Goal: Information Seeking & Learning: Learn about a topic

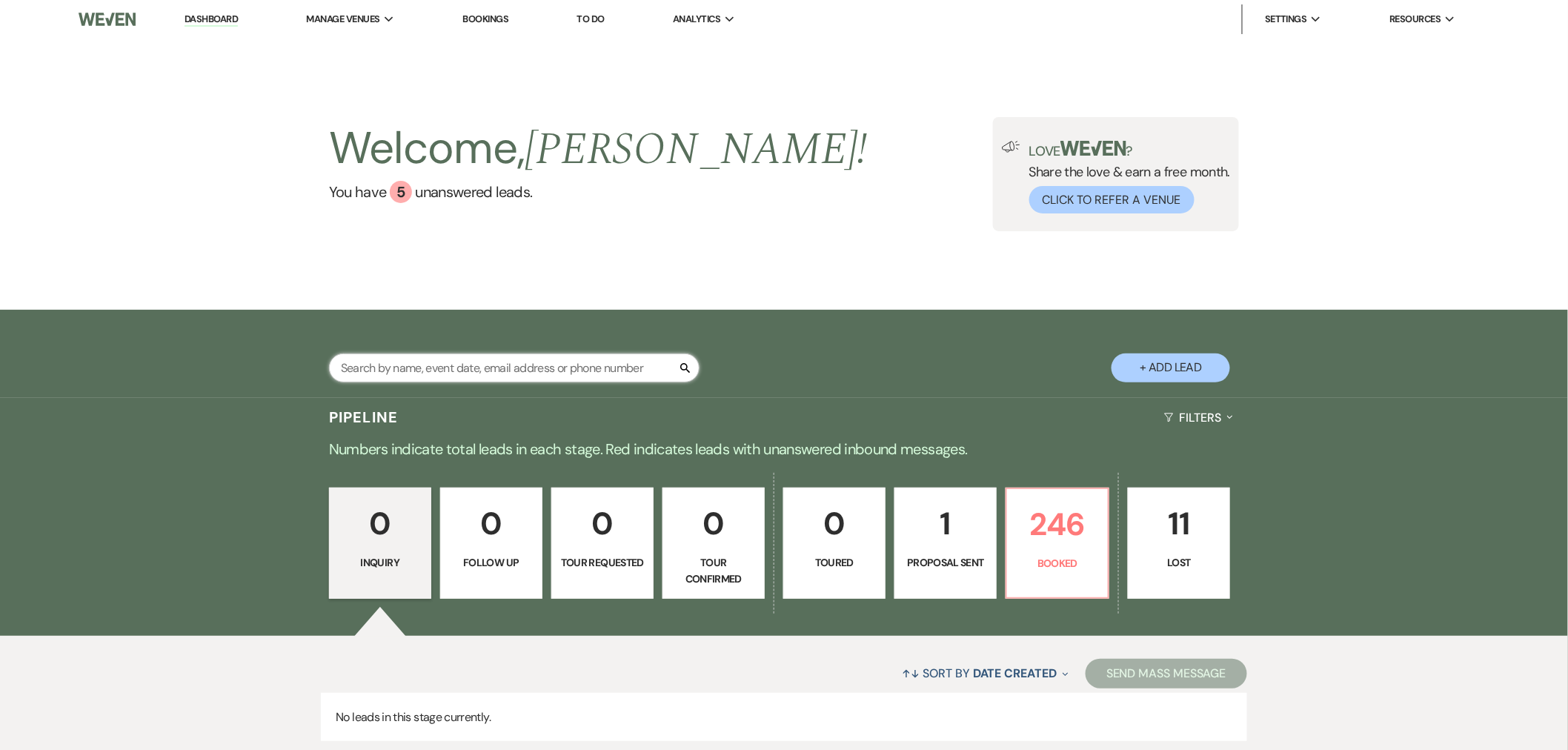
click at [471, 367] on input "text" at bounding box center [514, 368] width 370 height 29
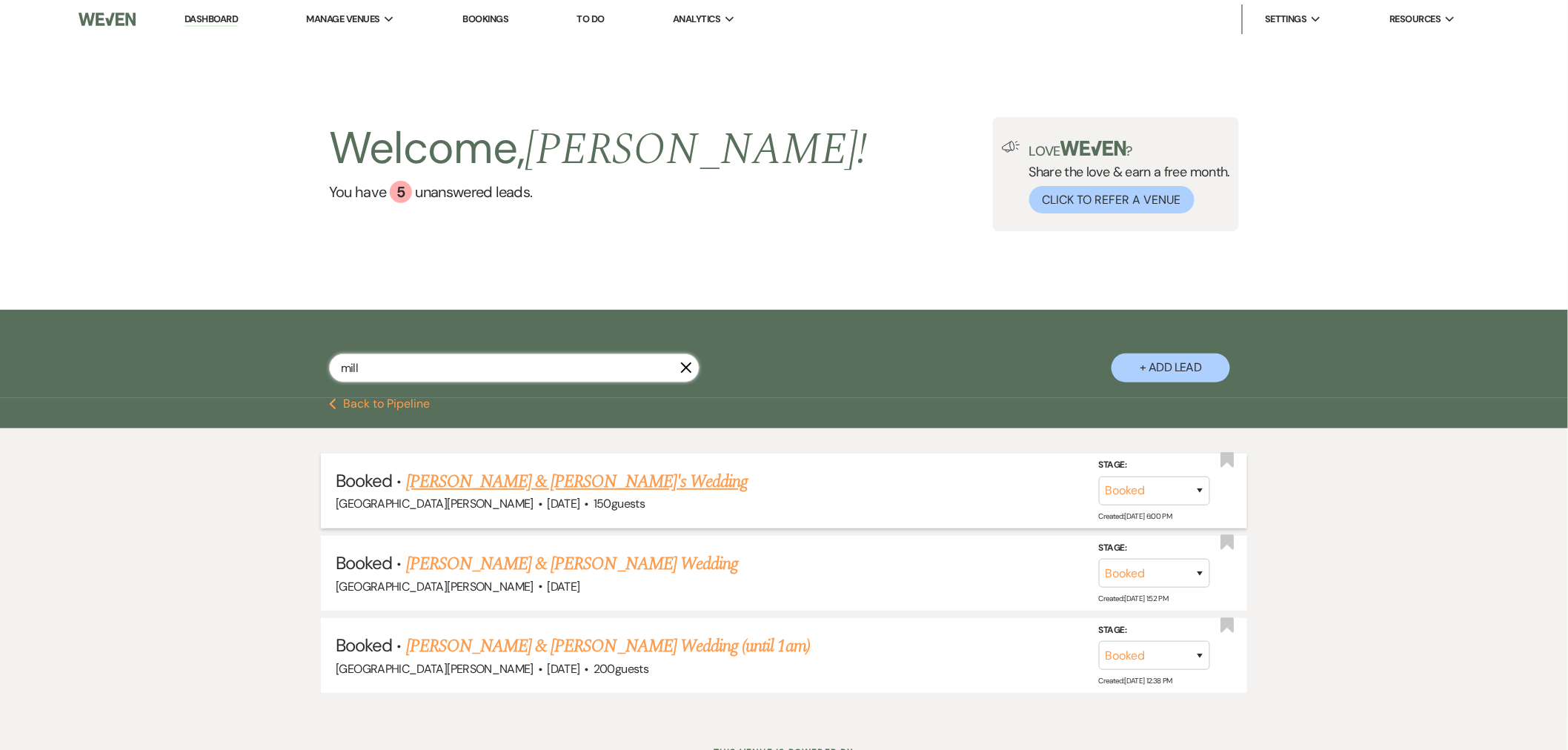
type input "mill"
click at [499, 476] on link "[PERSON_NAME] & [PERSON_NAME]'s Wedding" at bounding box center [577, 481] width 342 height 27
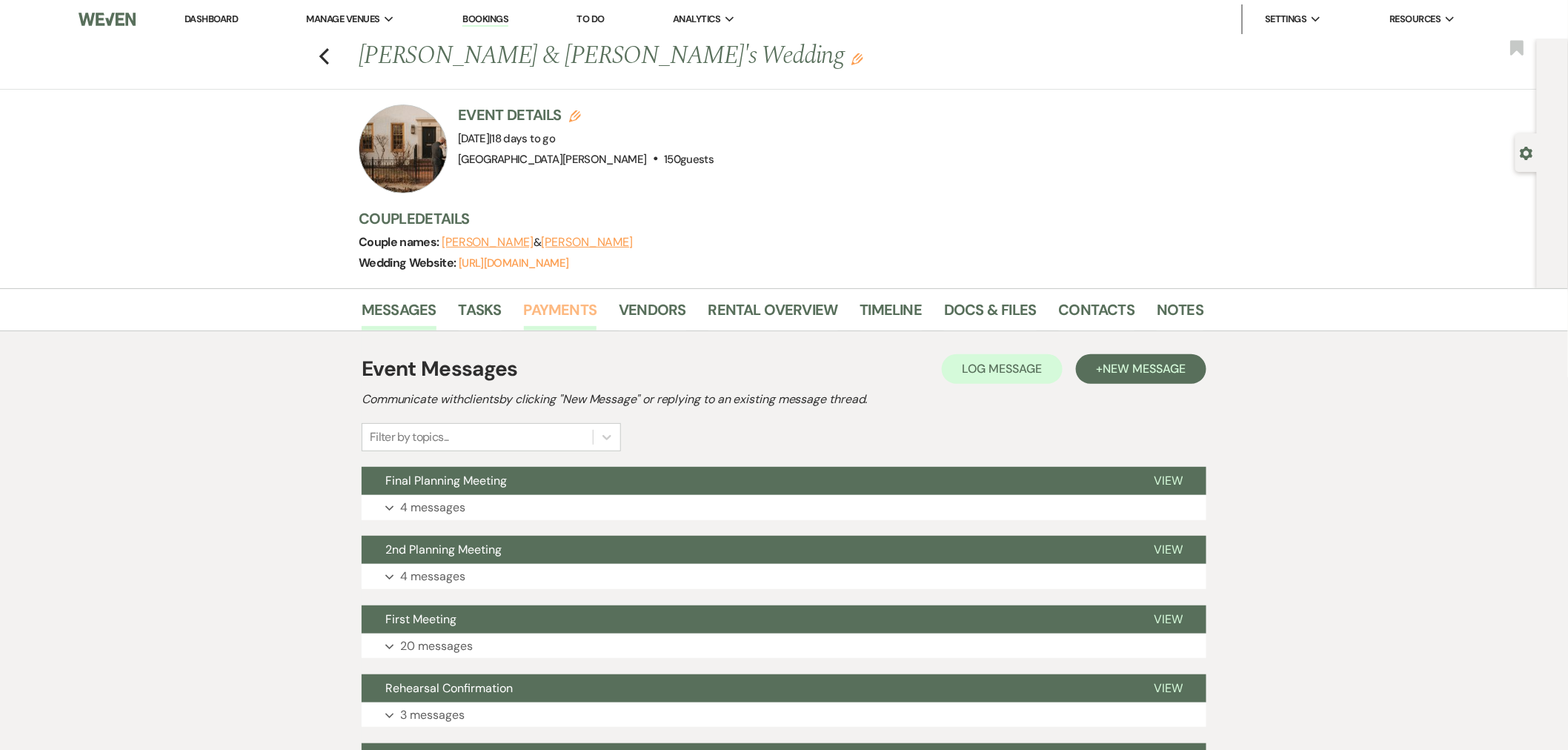
click at [579, 312] on link "Payments" at bounding box center [560, 314] width 74 height 33
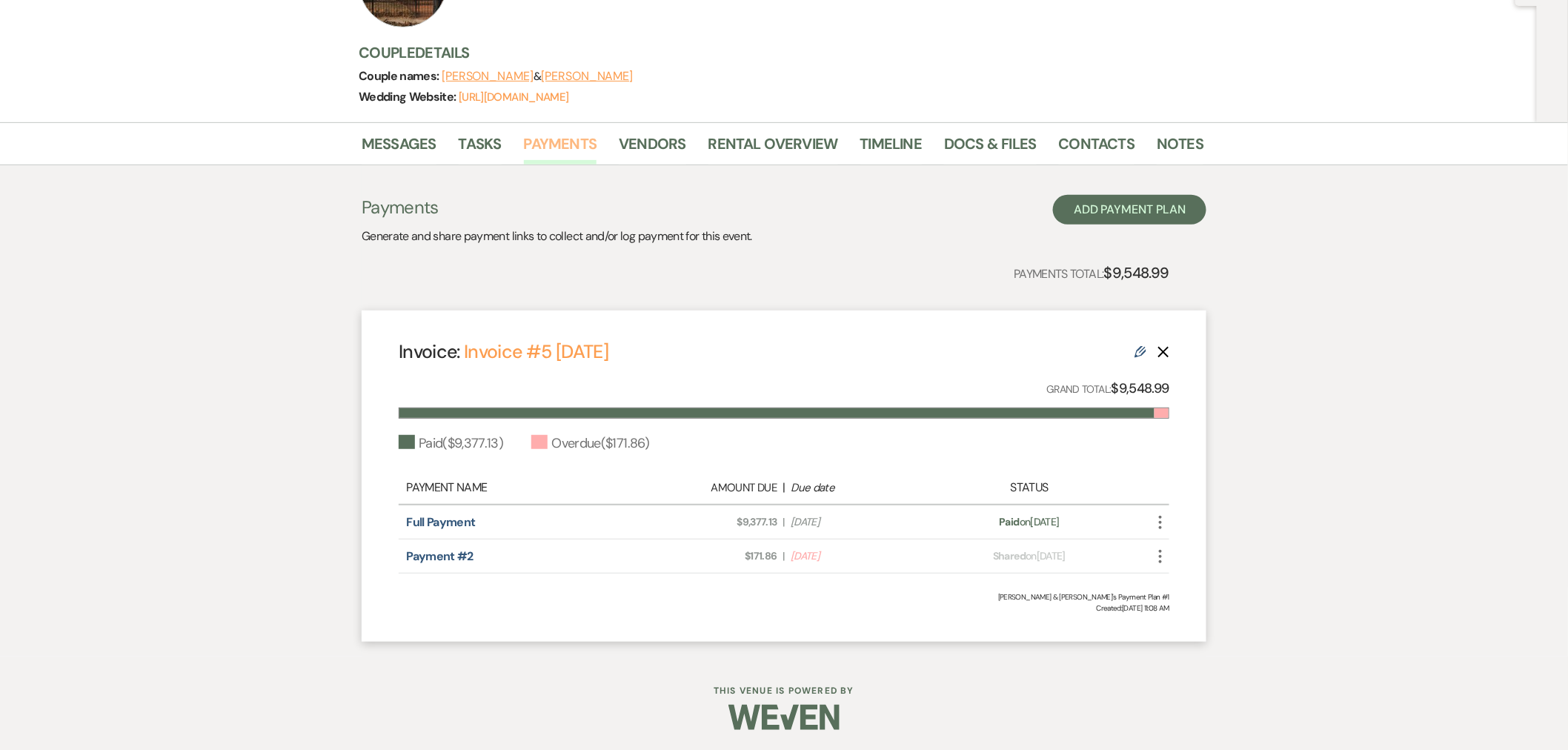
scroll to position [167, 0]
click at [1174, 139] on link "Notes" at bounding box center [1180, 147] width 47 height 33
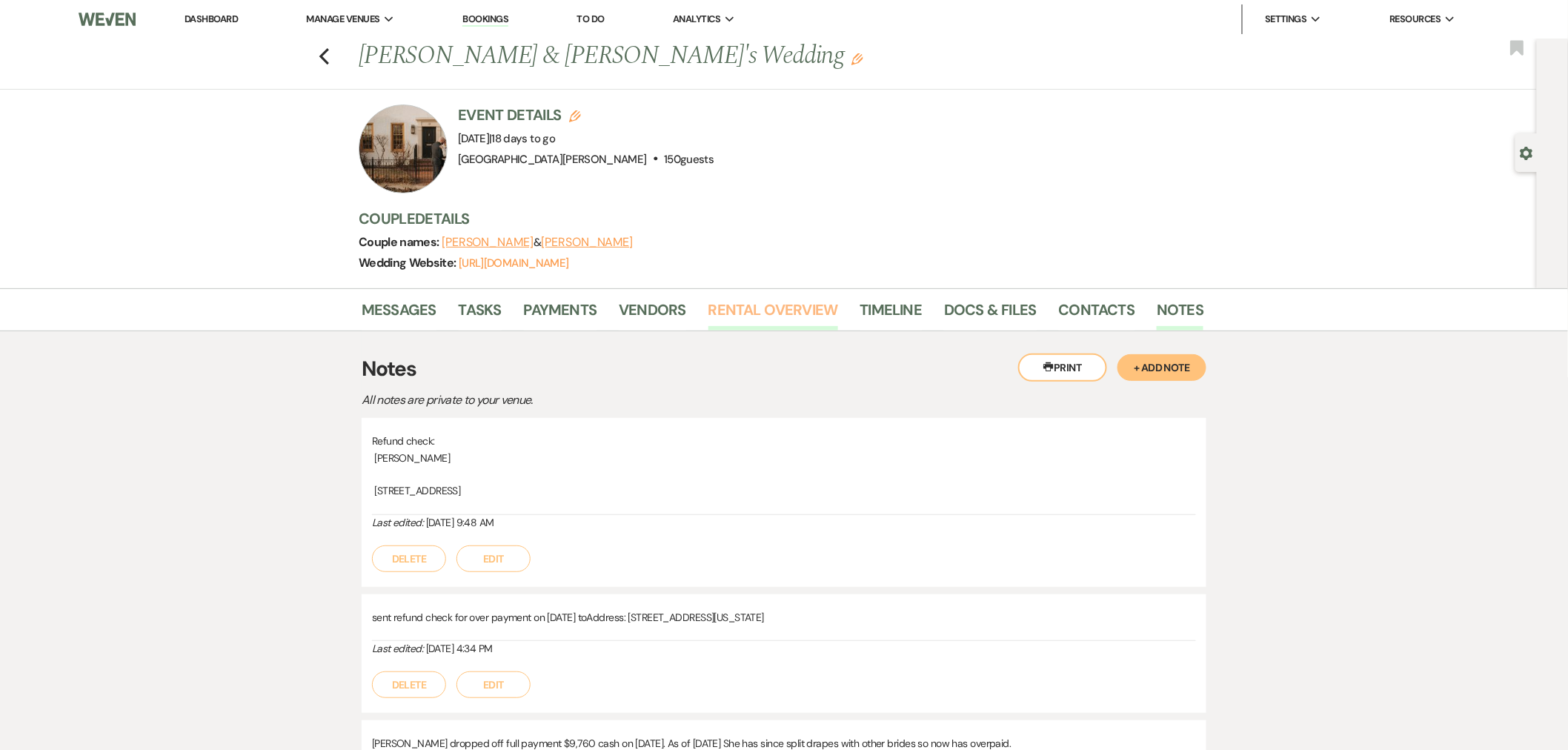
click at [767, 321] on link "Rental Overview" at bounding box center [773, 314] width 130 height 33
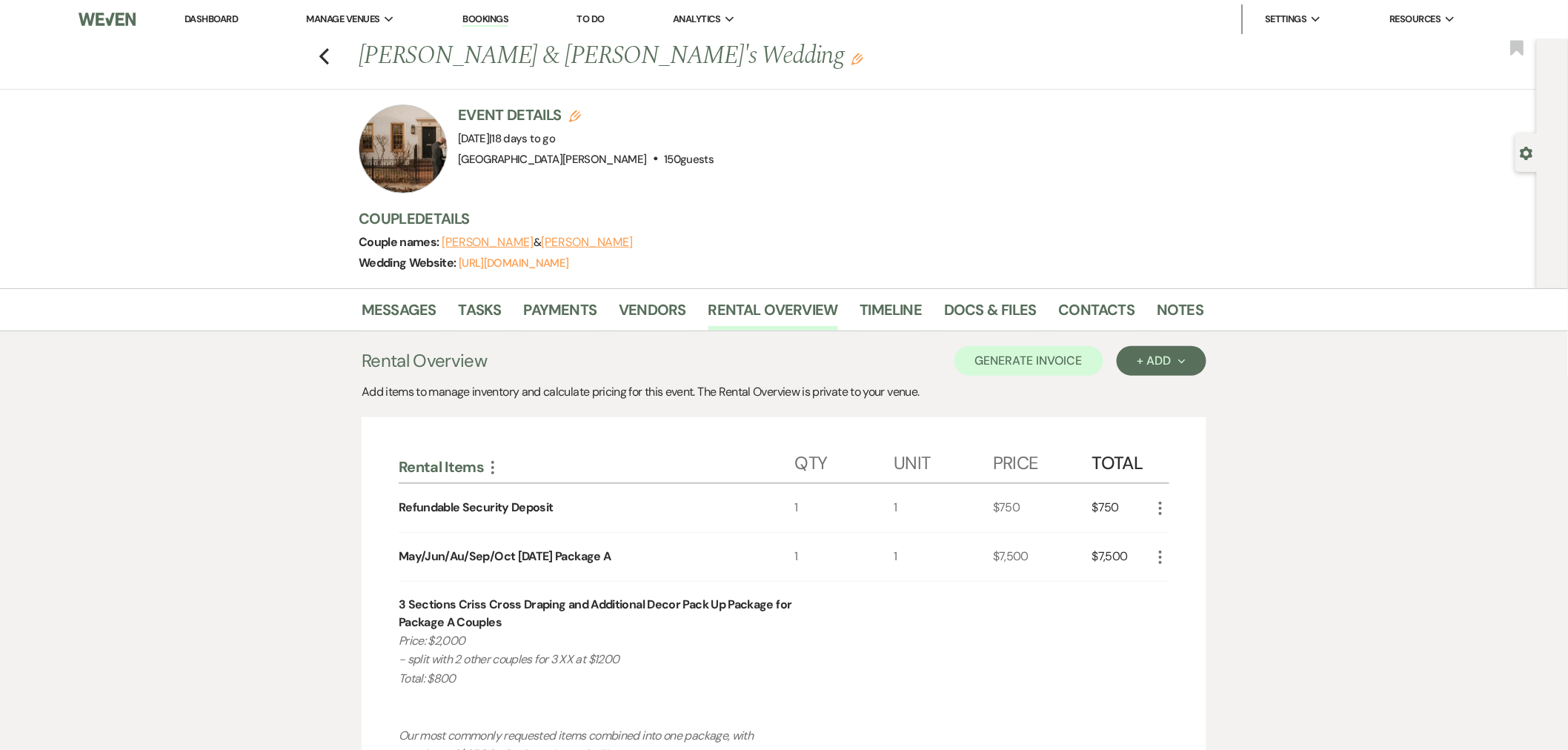
click at [974, 295] on li "Docs & Files" at bounding box center [1001, 312] width 114 height 35
click at [975, 309] on link "Docs & Files" at bounding box center [990, 314] width 92 height 33
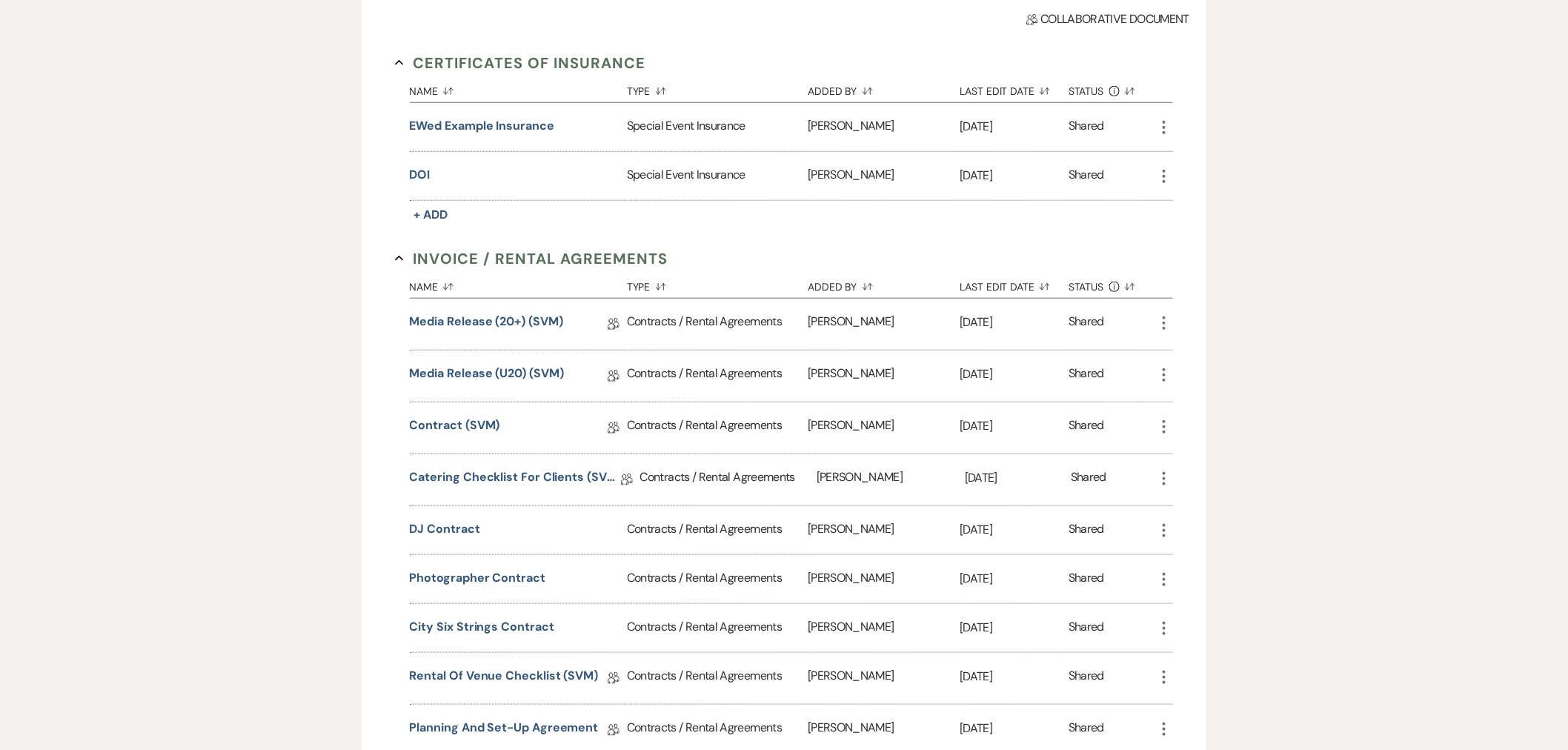
scroll to position [659, 0]
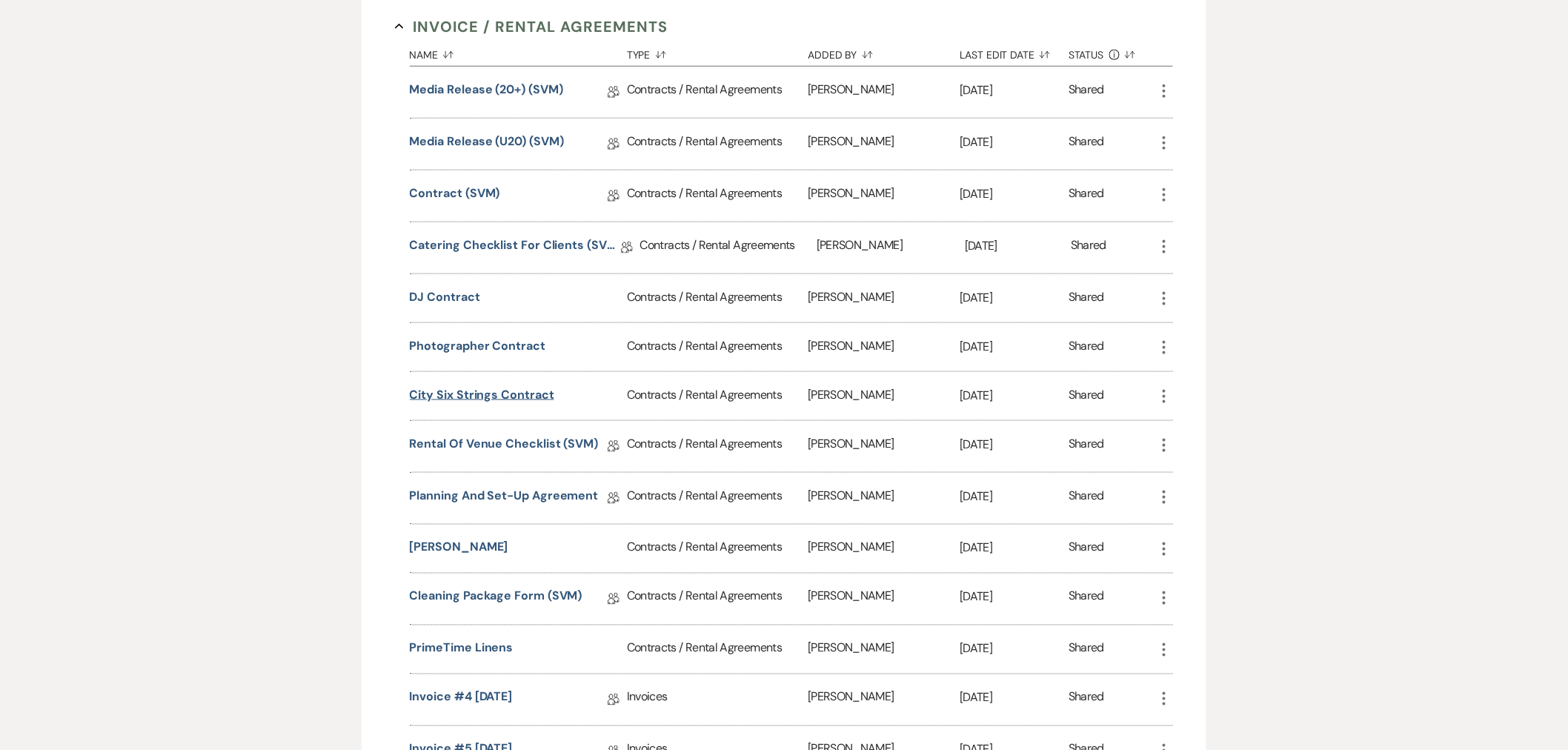
click at [464, 392] on button "City Six Strings Contract" at bounding box center [482, 395] width 144 height 18
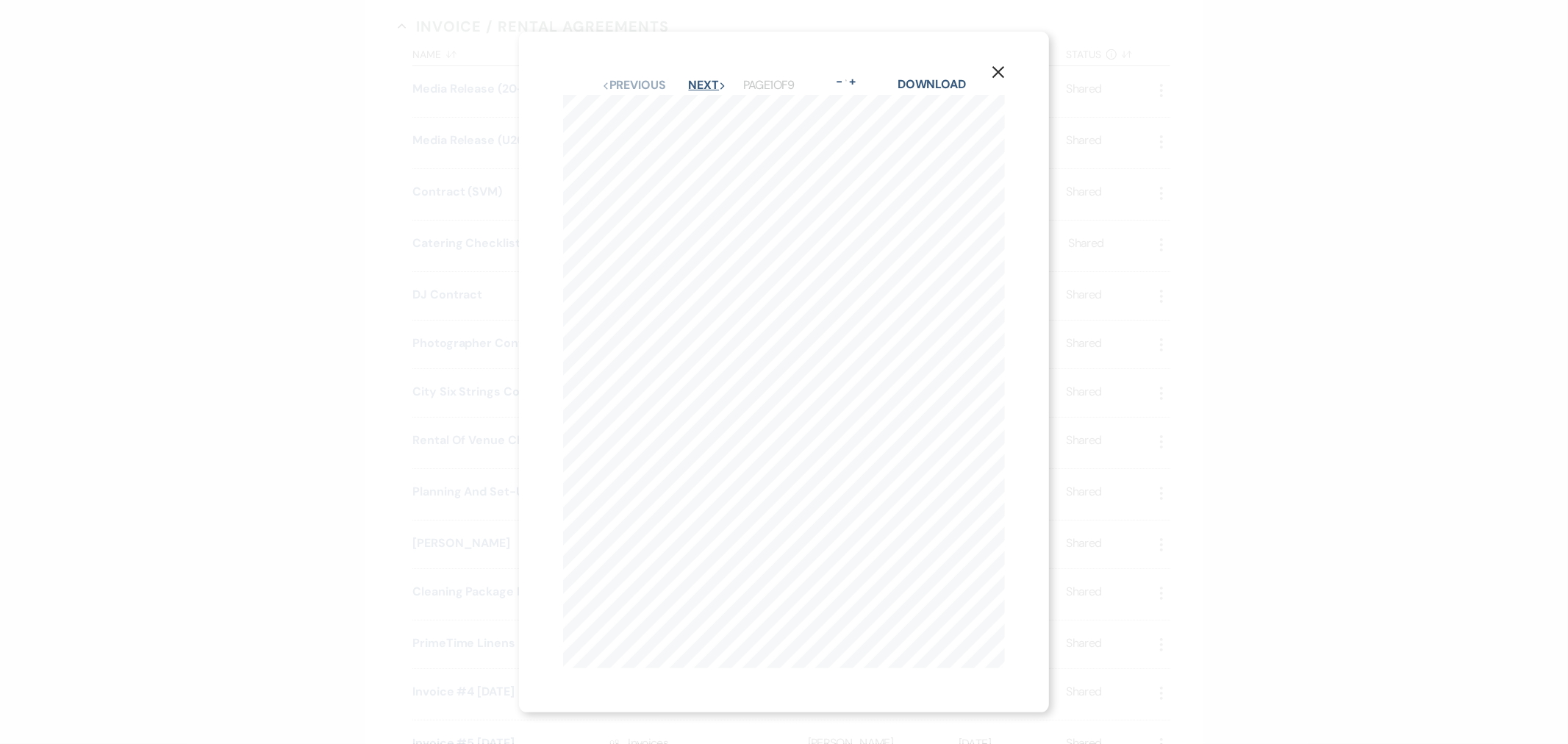
click at [708, 84] on button "Next Next" at bounding box center [708, 85] width 38 height 12
click at [1009, 67] on button "X" at bounding box center [999, 71] width 22 height 26
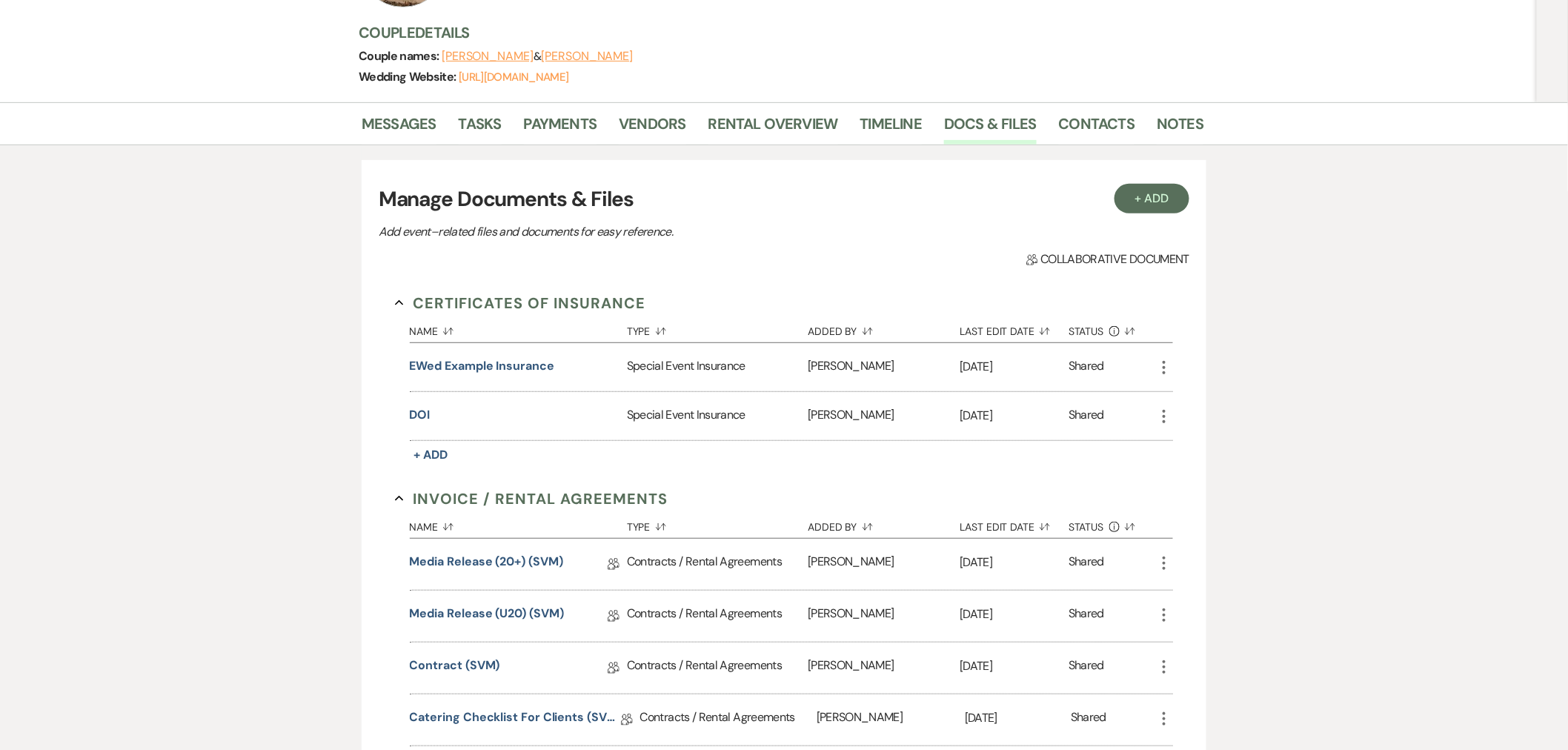
scroll to position [0, 0]
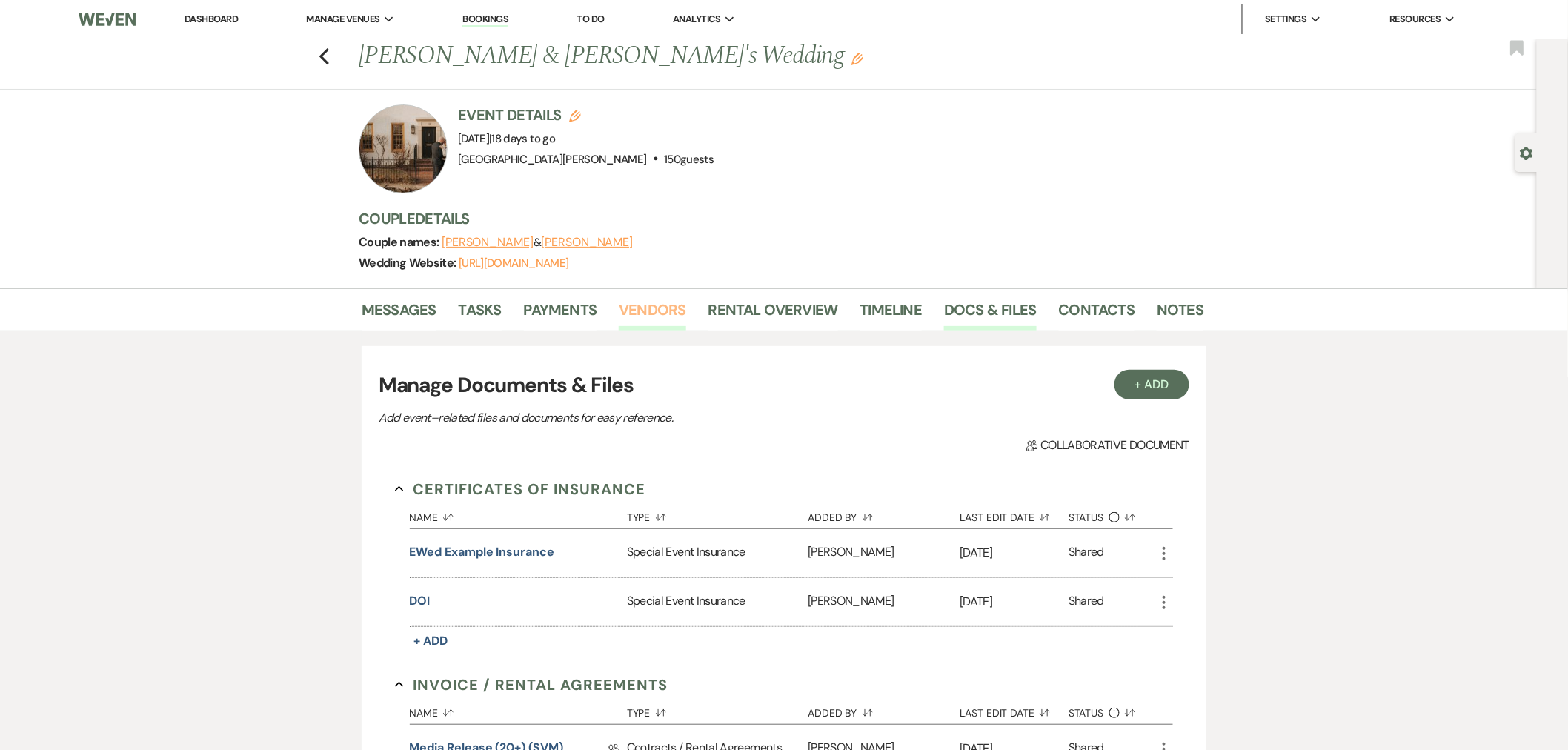
click at [650, 309] on link "Vendors" at bounding box center [653, 314] width 67 height 33
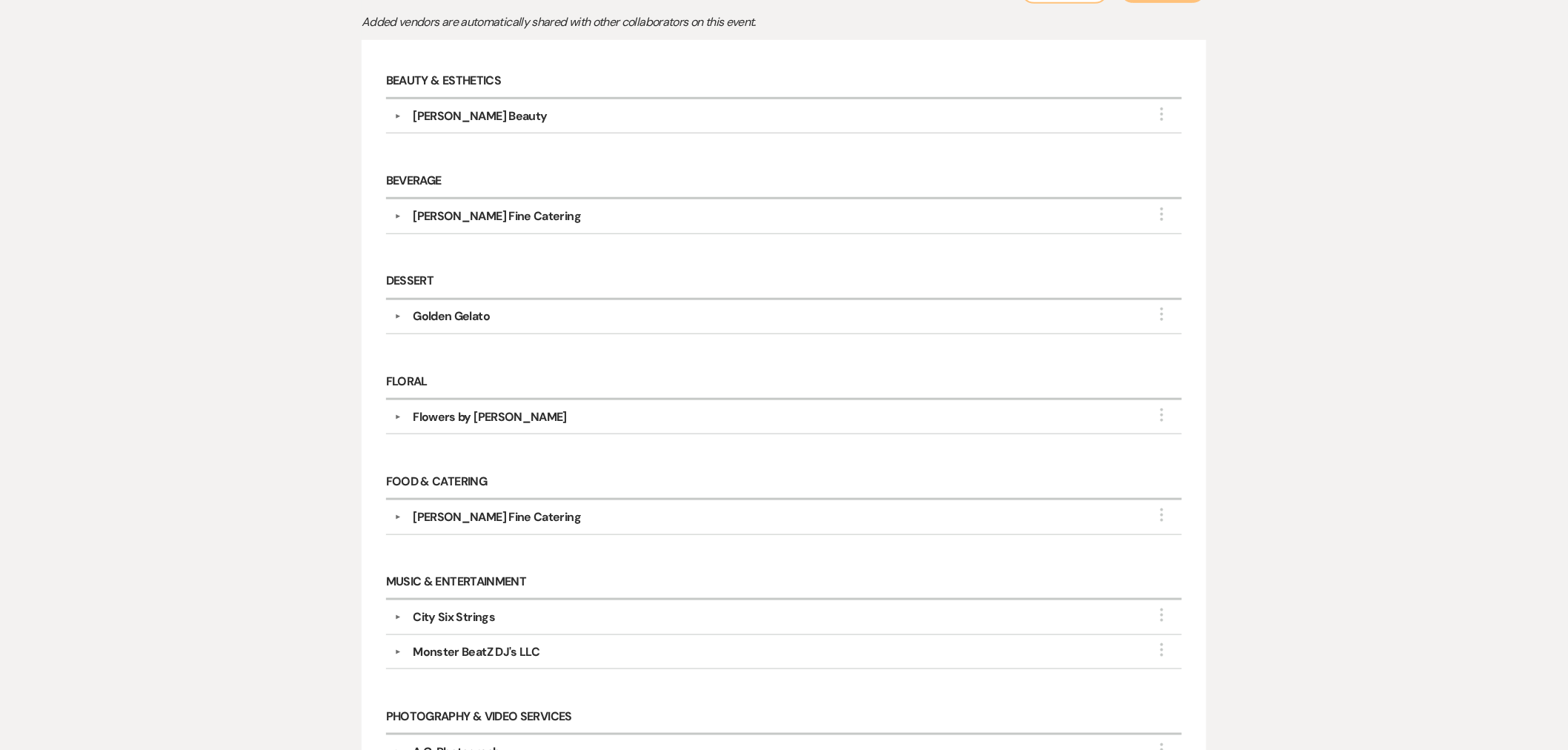
scroll to position [411, 0]
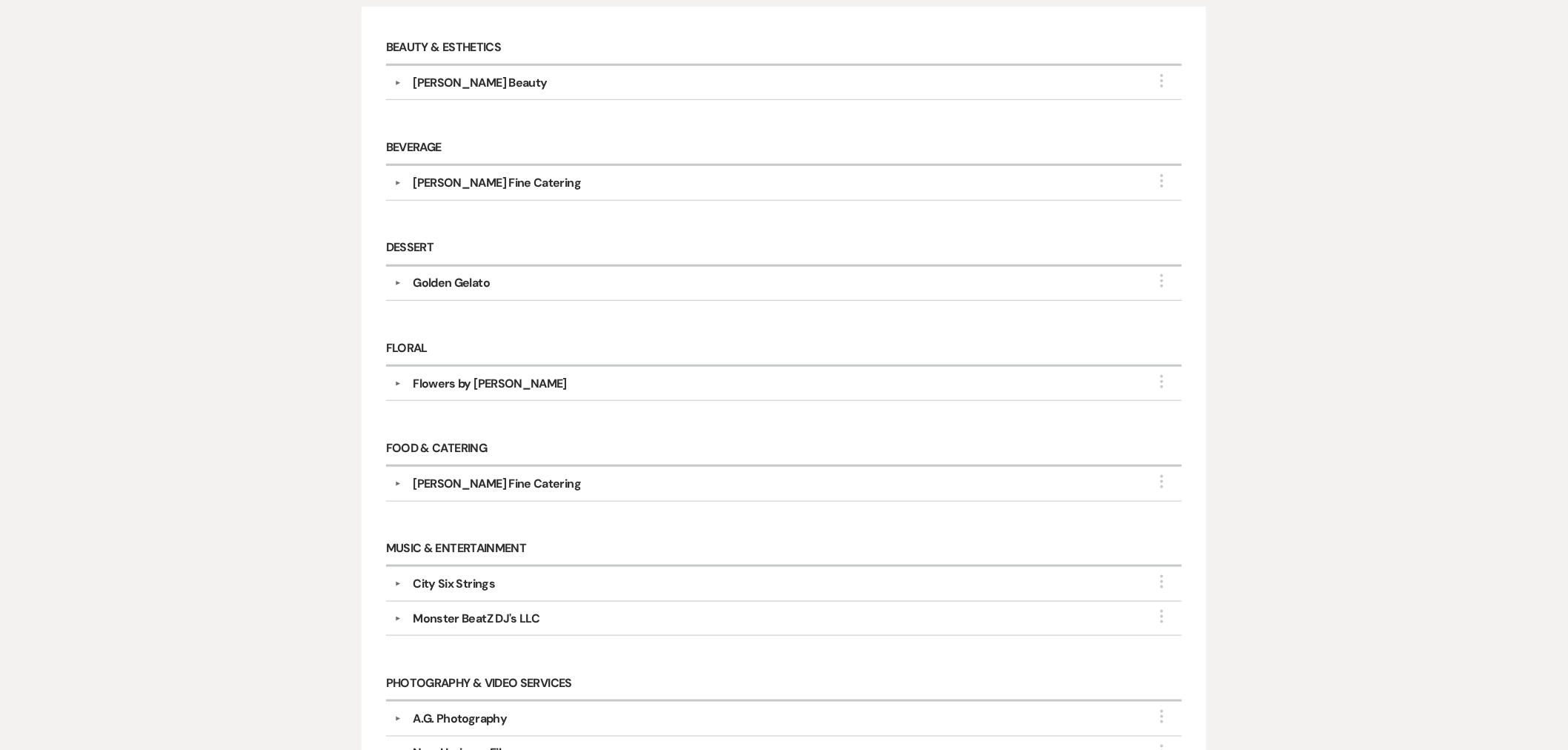
click at [439, 286] on div "Golden Gelato" at bounding box center [451, 283] width 77 height 18
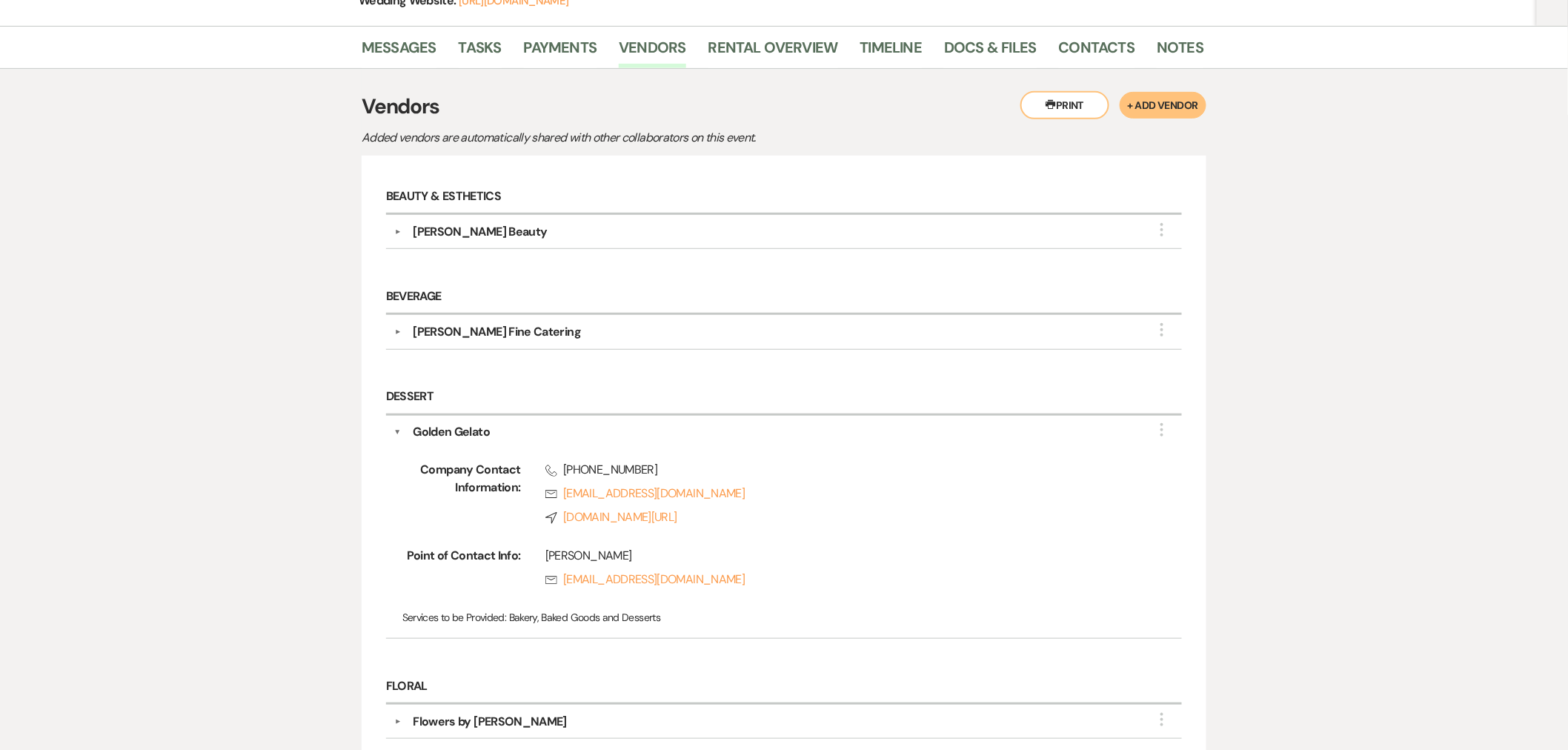
scroll to position [247, 0]
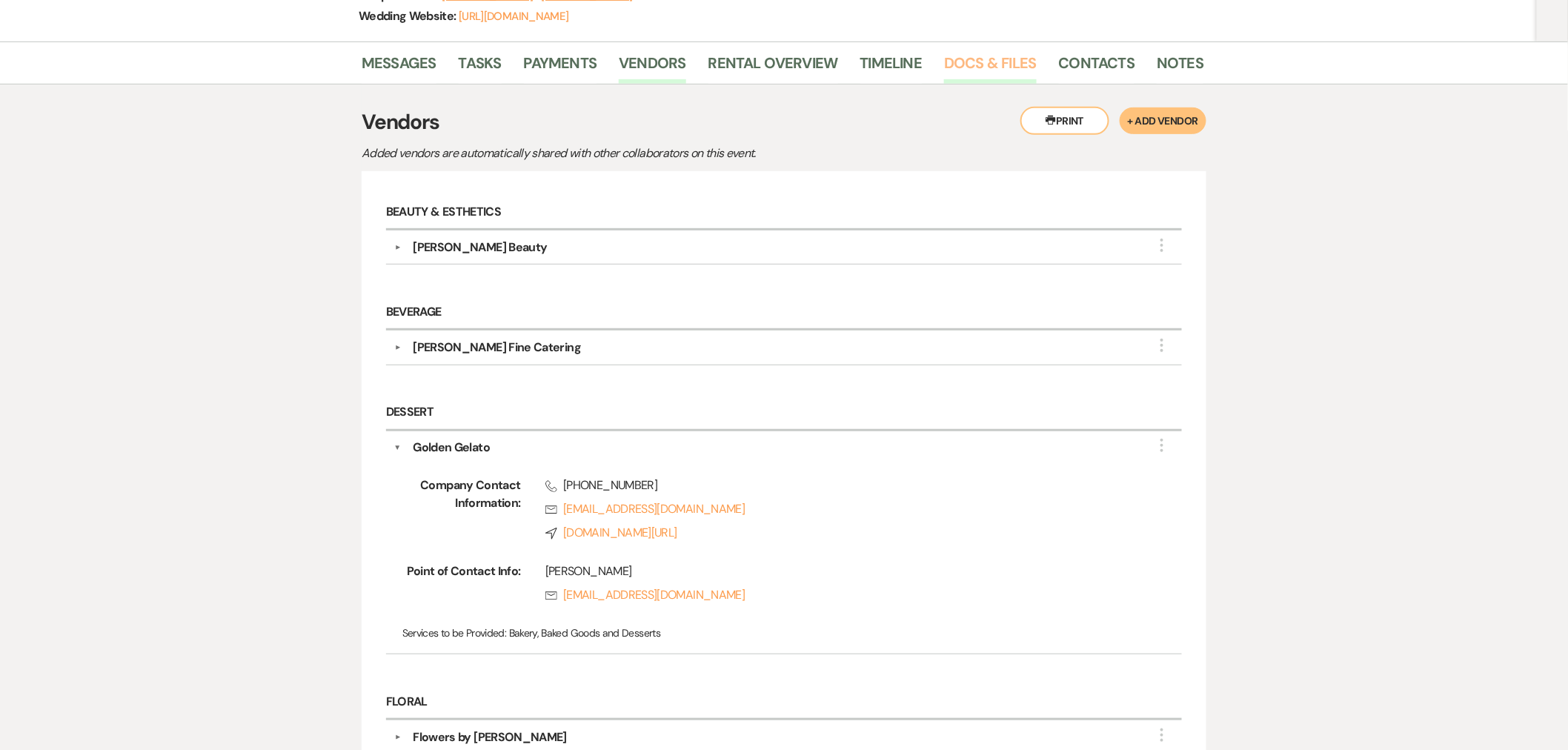
click at [967, 58] on link "Docs & Files" at bounding box center [990, 67] width 92 height 33
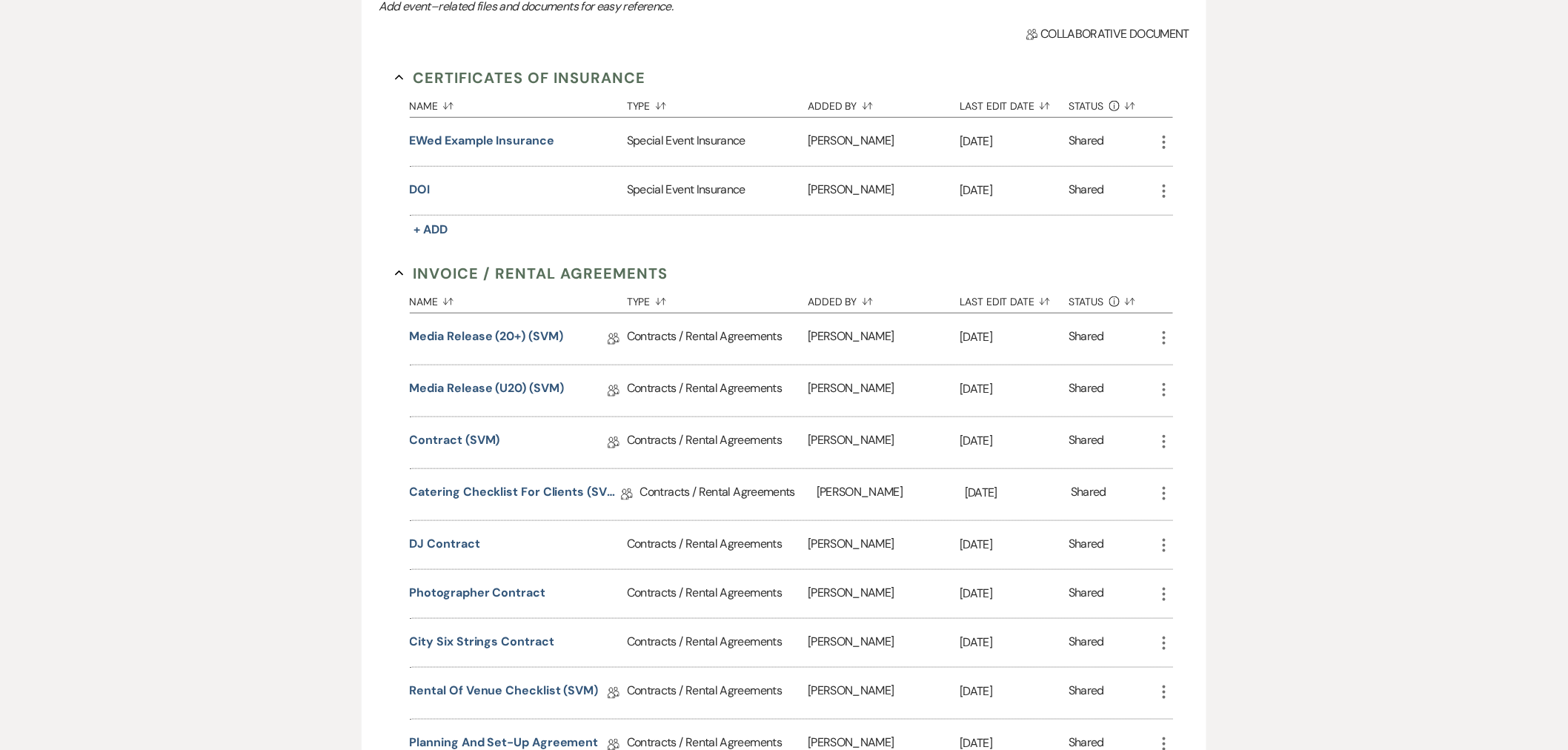
scroll to position [576, 0]
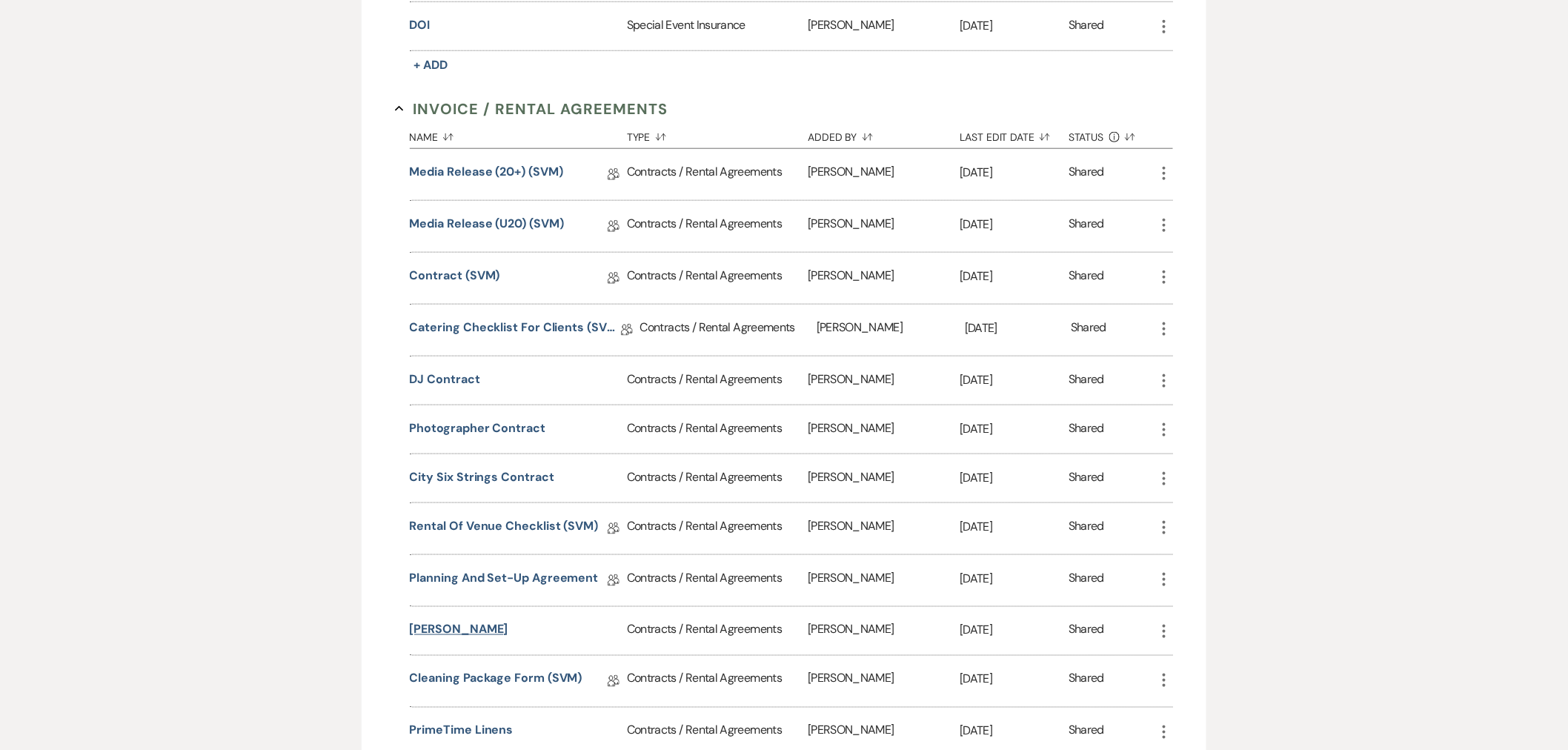
click at [441, 636] on button "[PERSON_NAME]" at bounding box center [460, 630] width 99 height 18
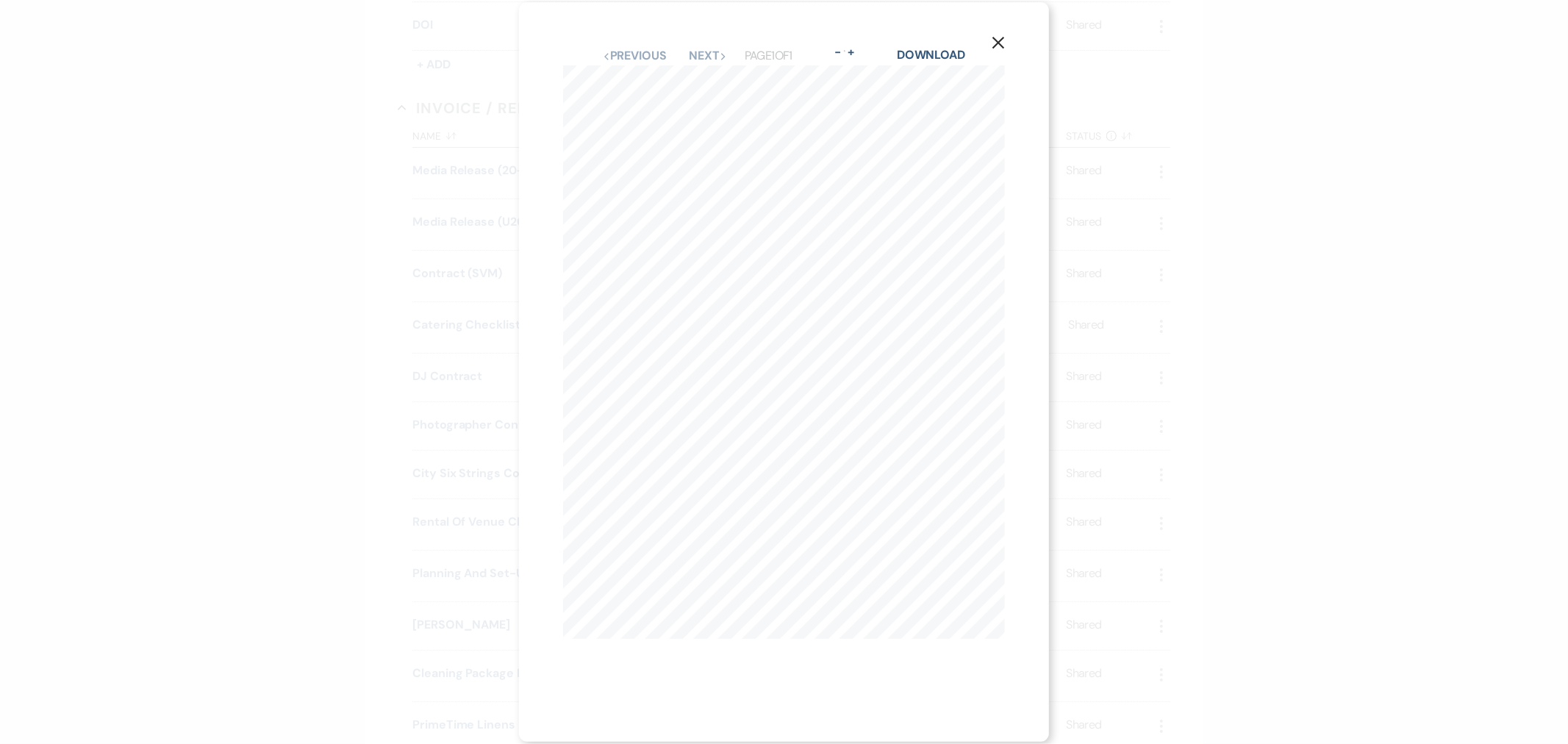
click at [1002, 37] on use "button" at bounding box center [998, 43] width 12 height 12
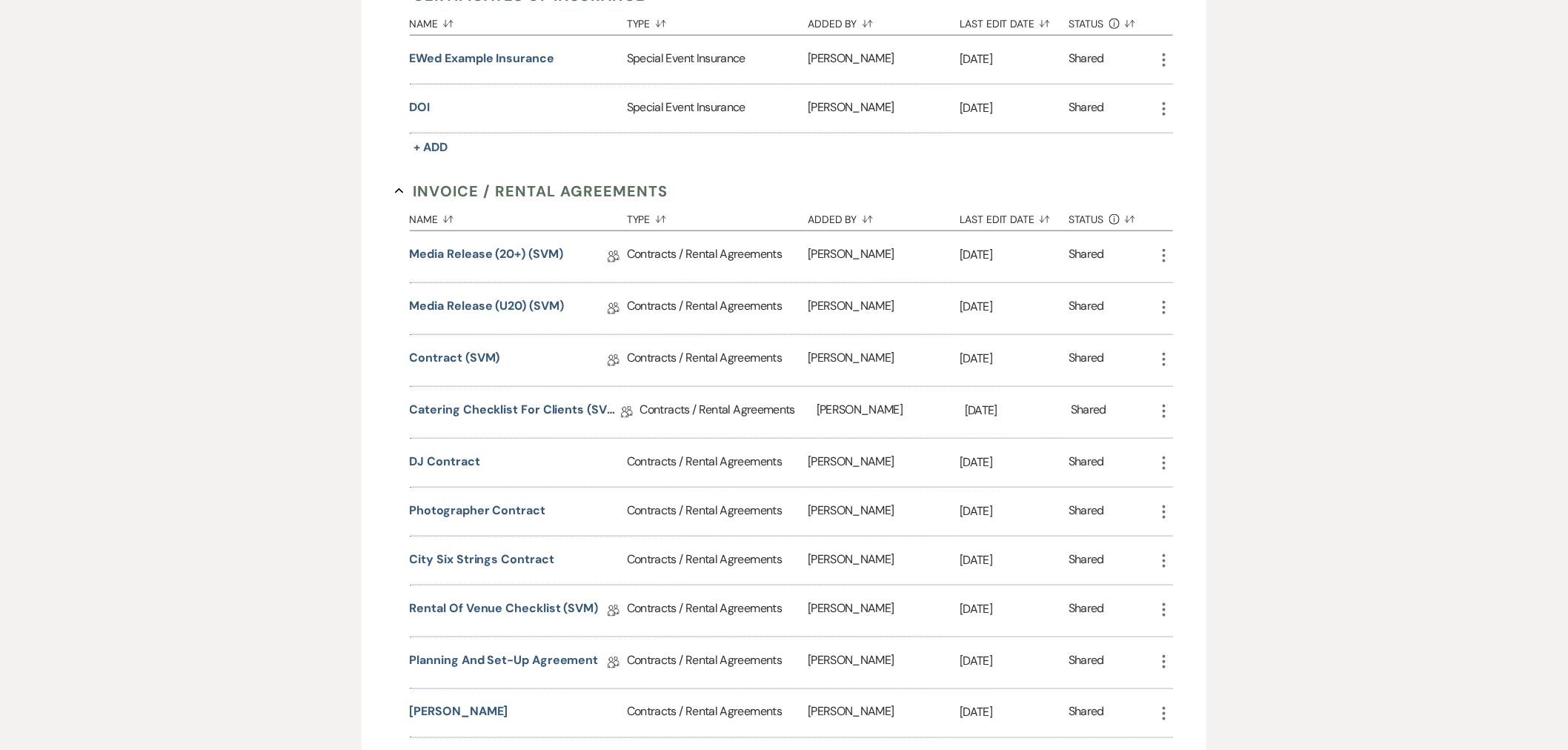
scroll to position [0, 0]
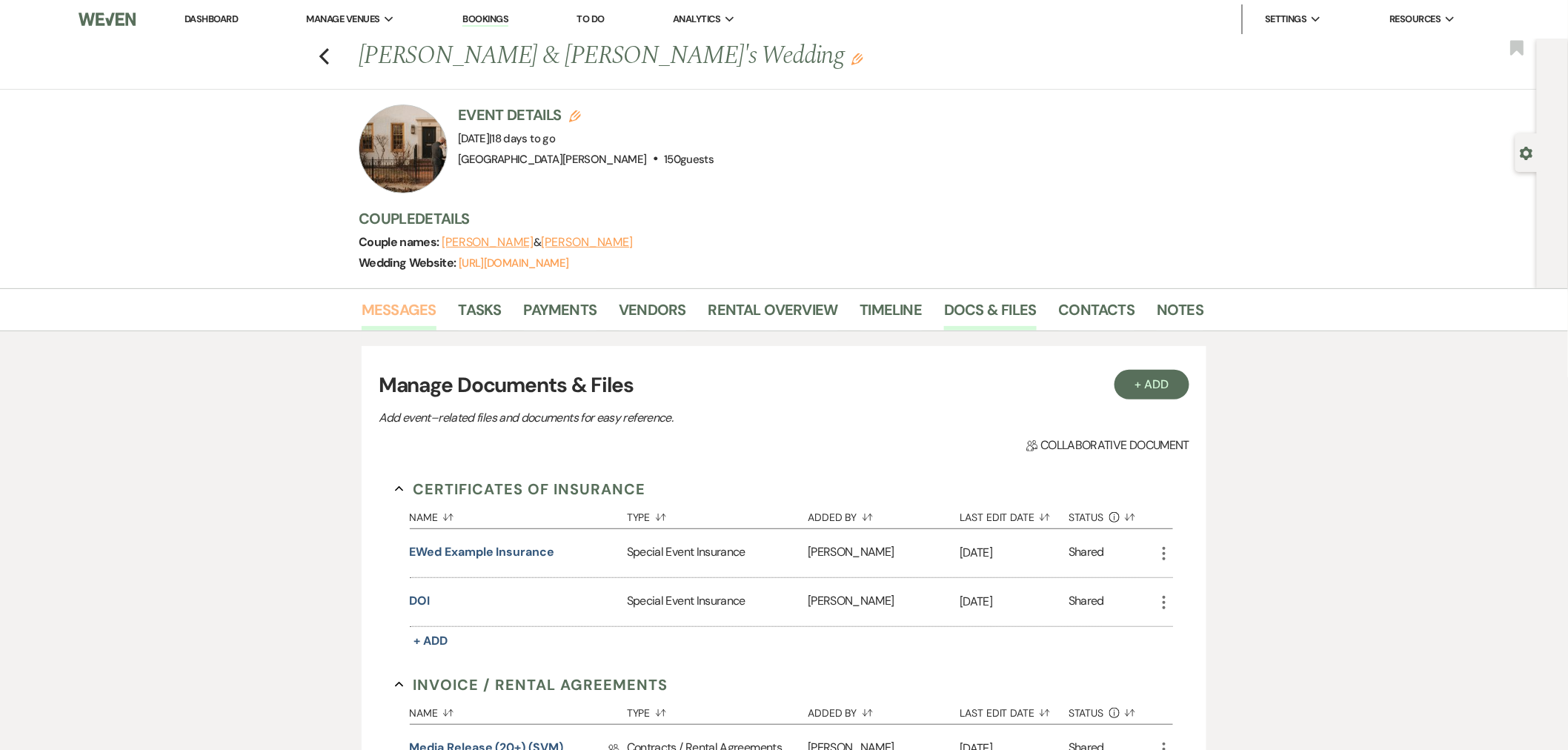
click at [418, 306] on link "Messages" at bounding box center [399, 314] width 75 height 33
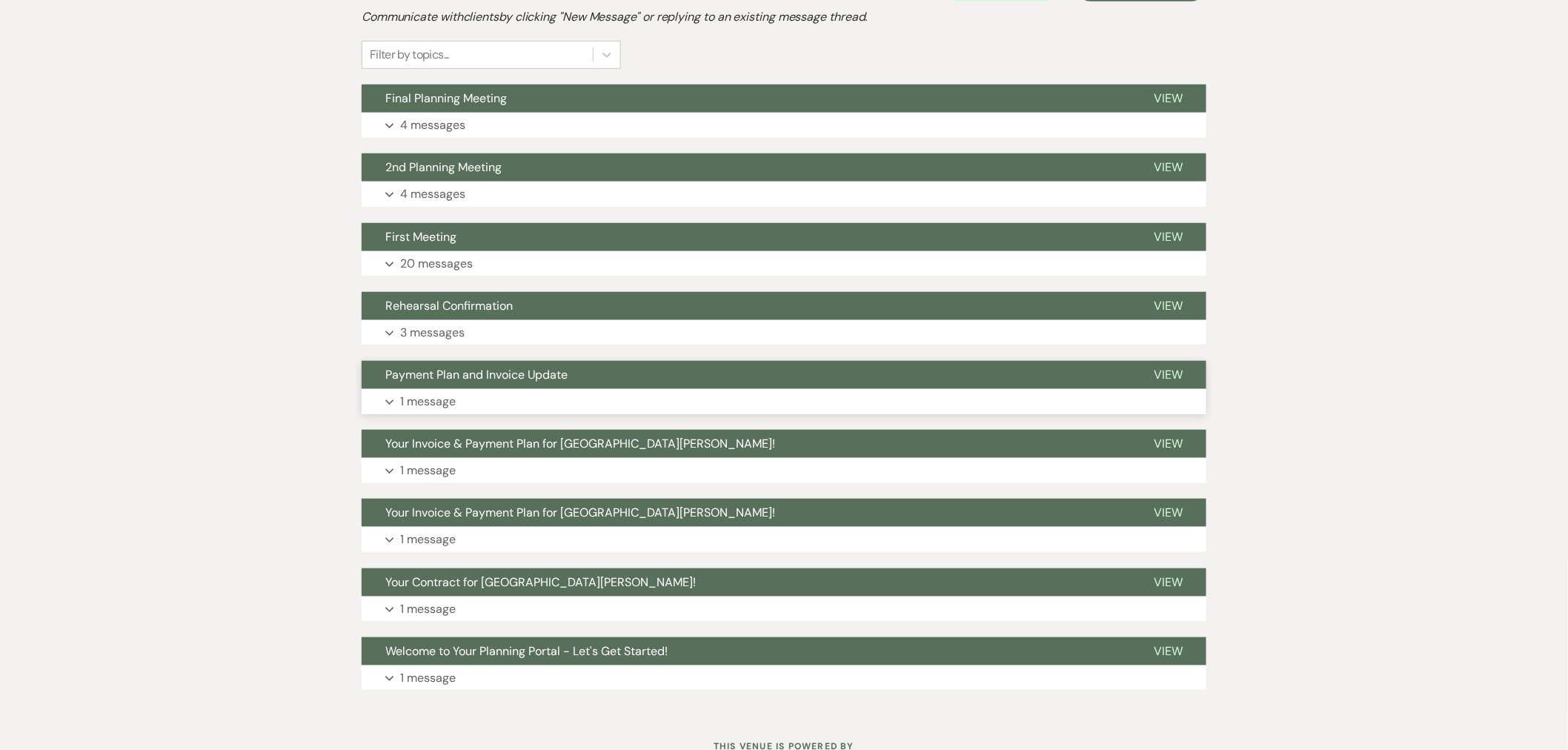
scroll to position [358, 0]
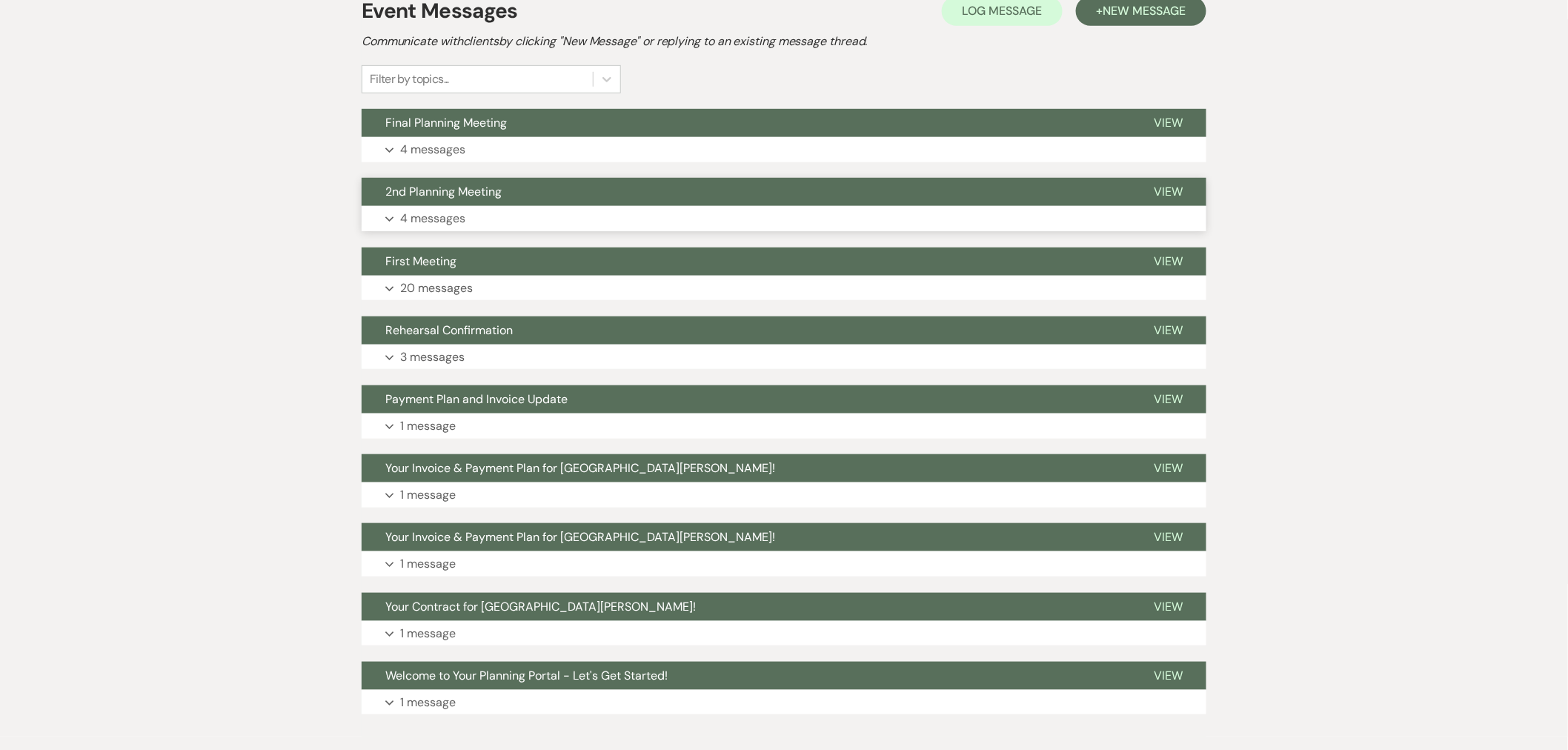
click at [516, 191] on button "2nd Planning Meeting" at bounding box center [746, 192] width 768 height 28
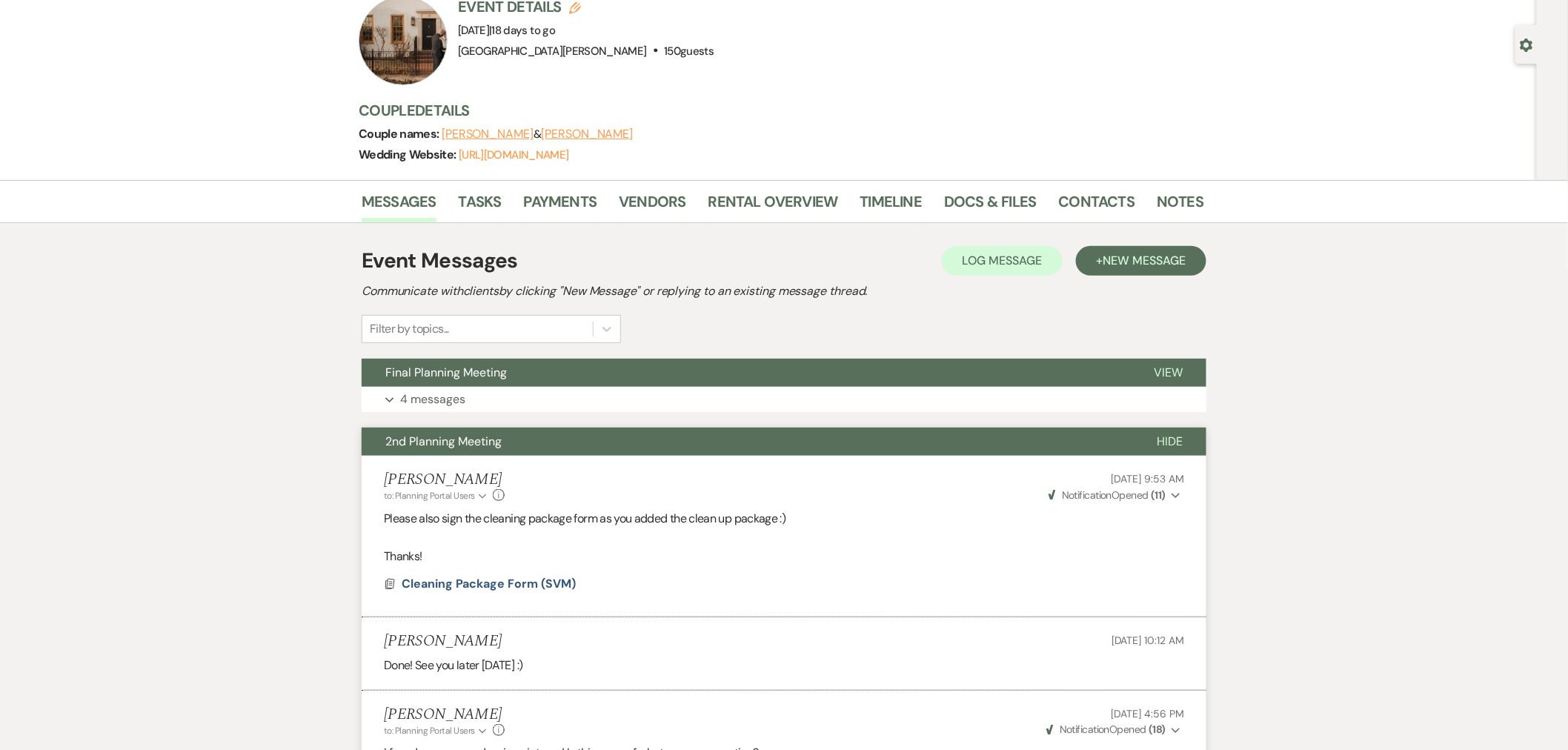
scroll to position [0, 0]
